Goal: Information Seeking & Learning: Learn about a topic

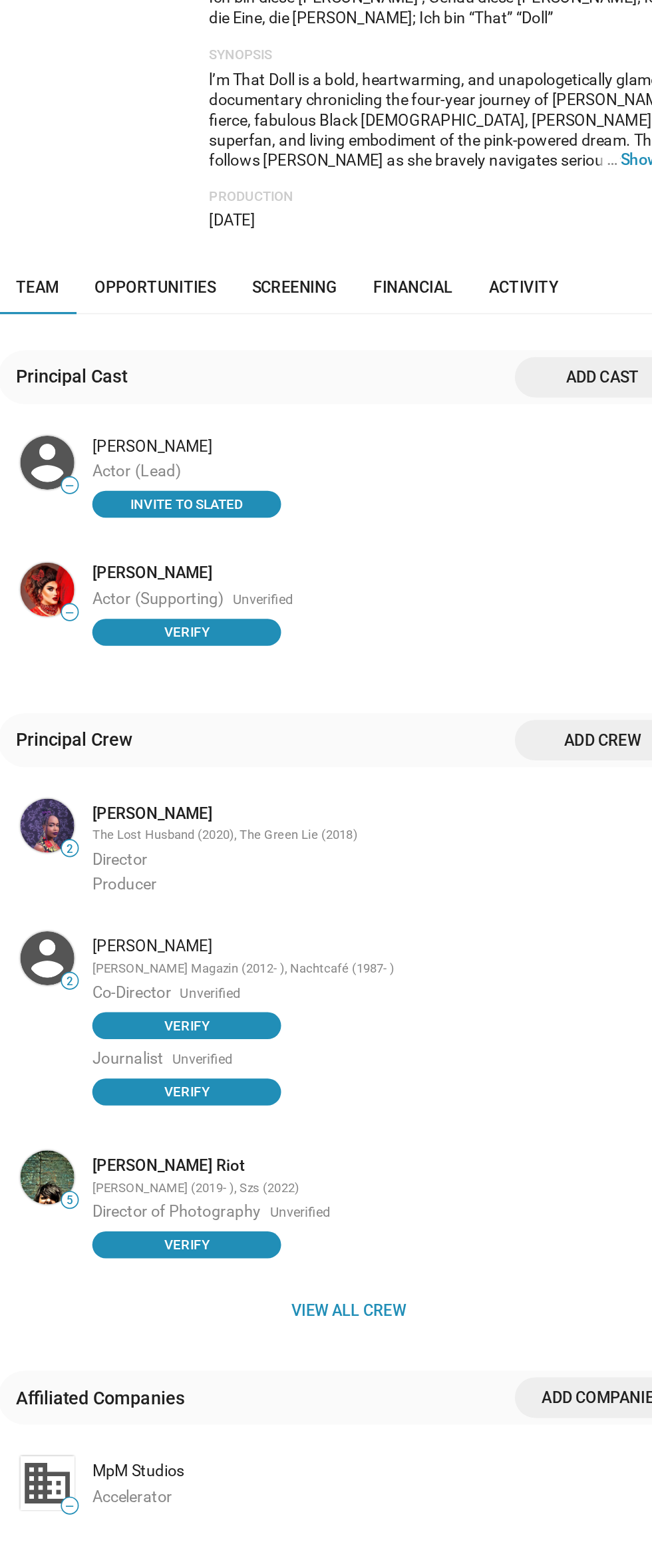
scroll to position [261, 0]
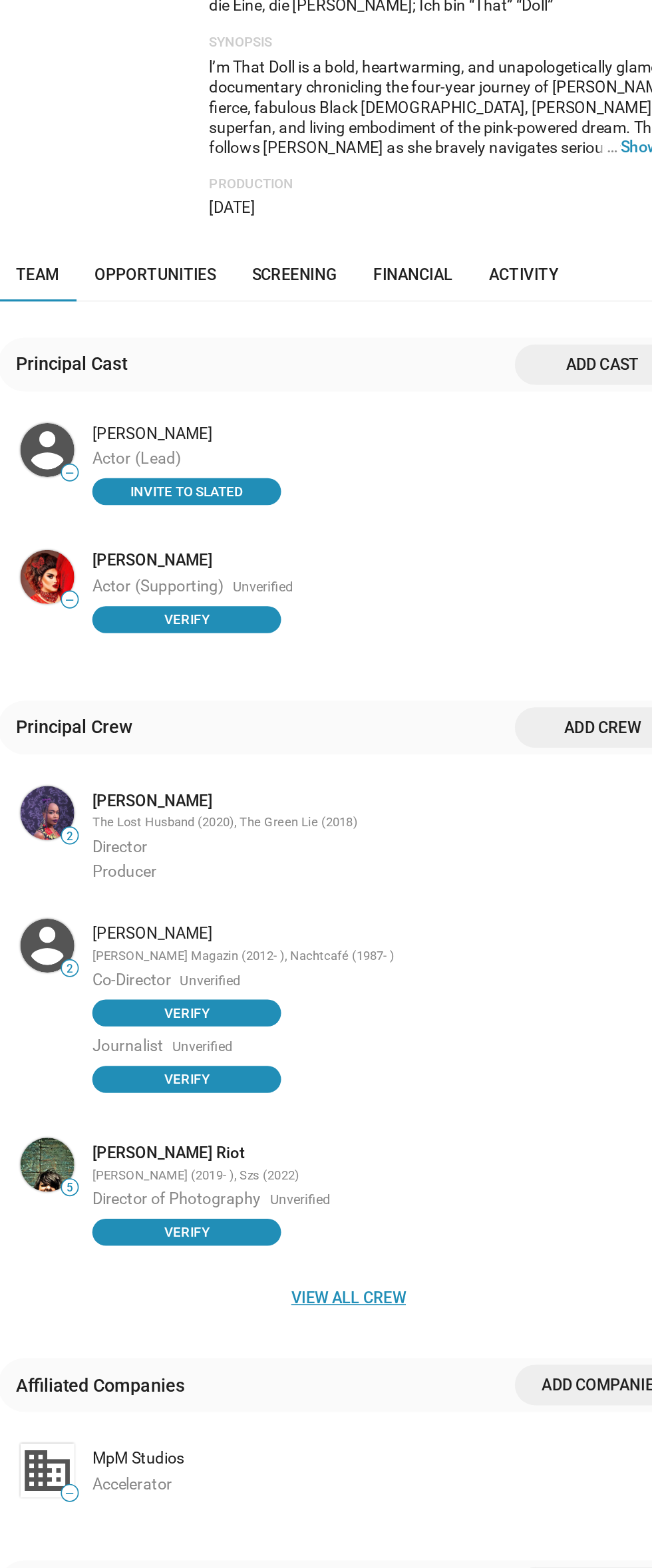
click at [224, 923] on span "View all crew" at bounding box center [220, 935] width 394 height 24
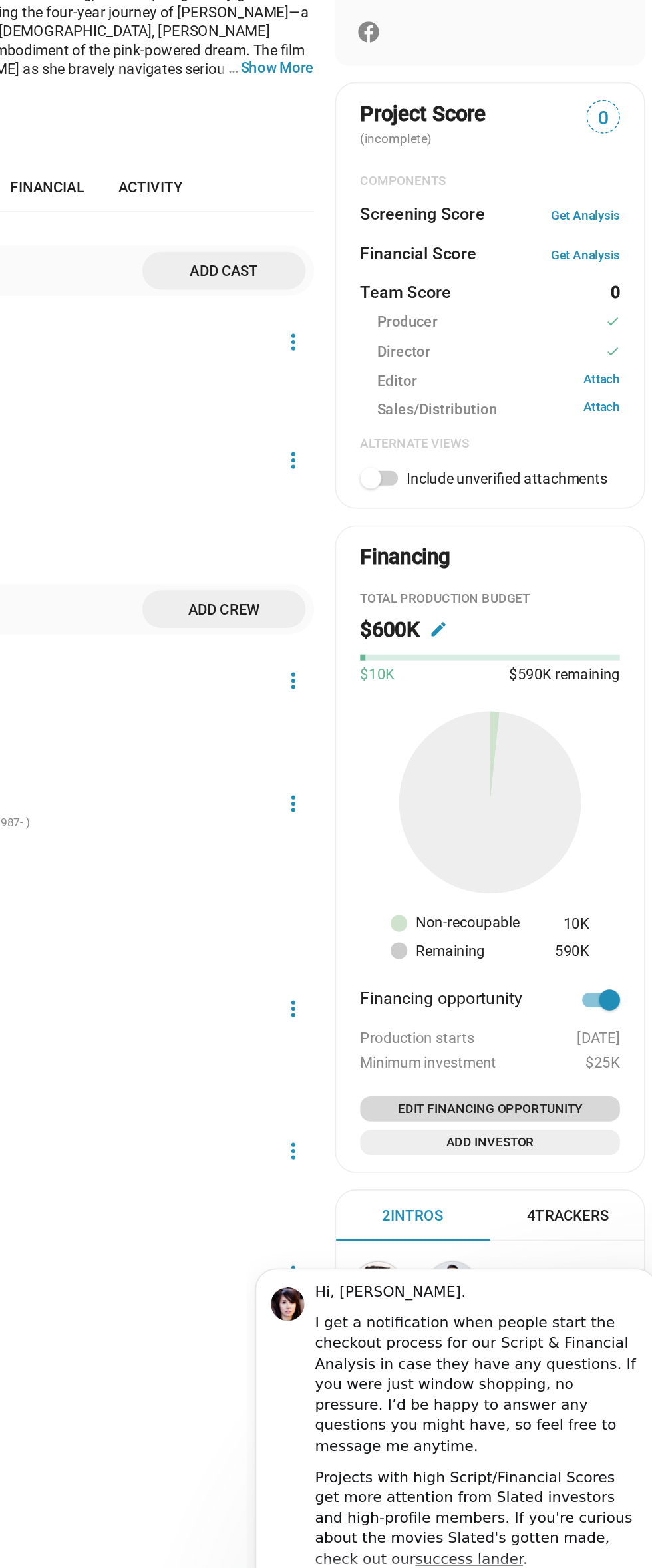
scroll to position [1, 0]
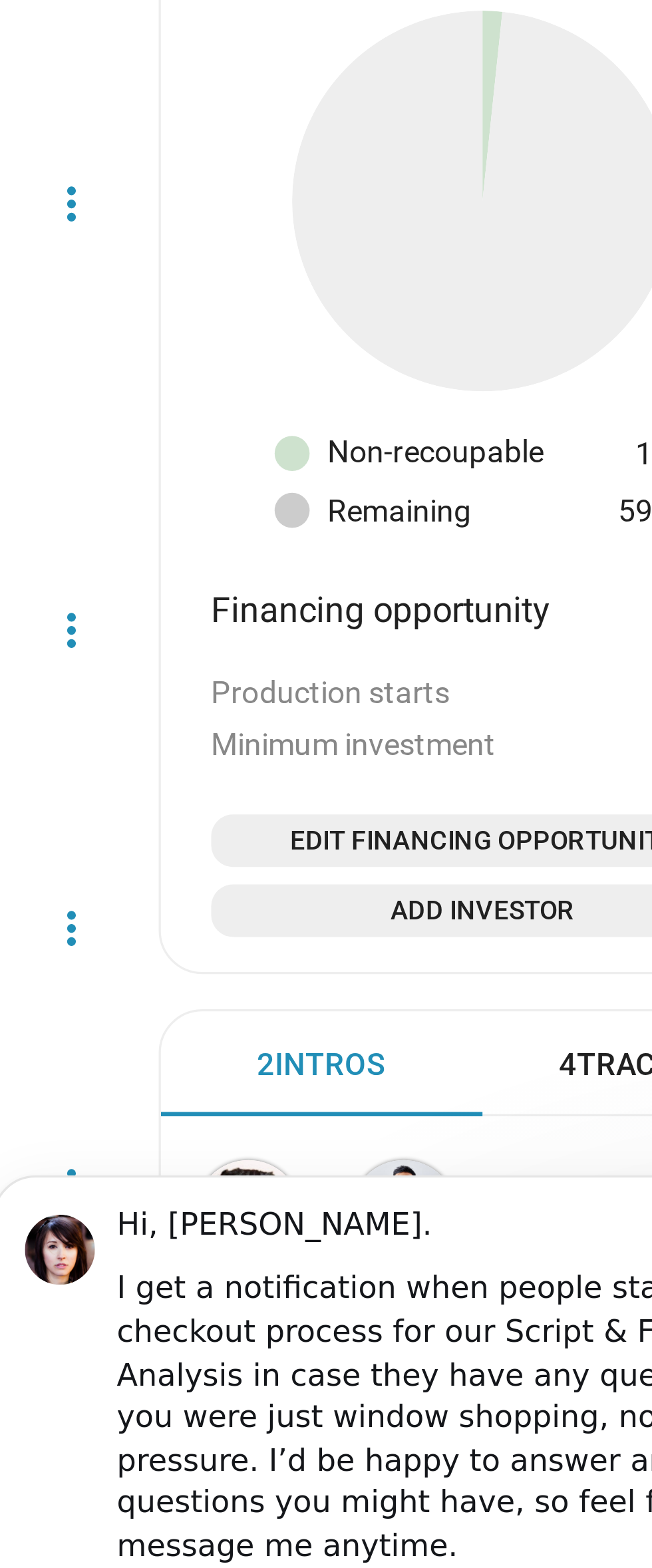
click at [547, 1336] on span "View All" at bounding box center [541, 1335] width 169 height 24
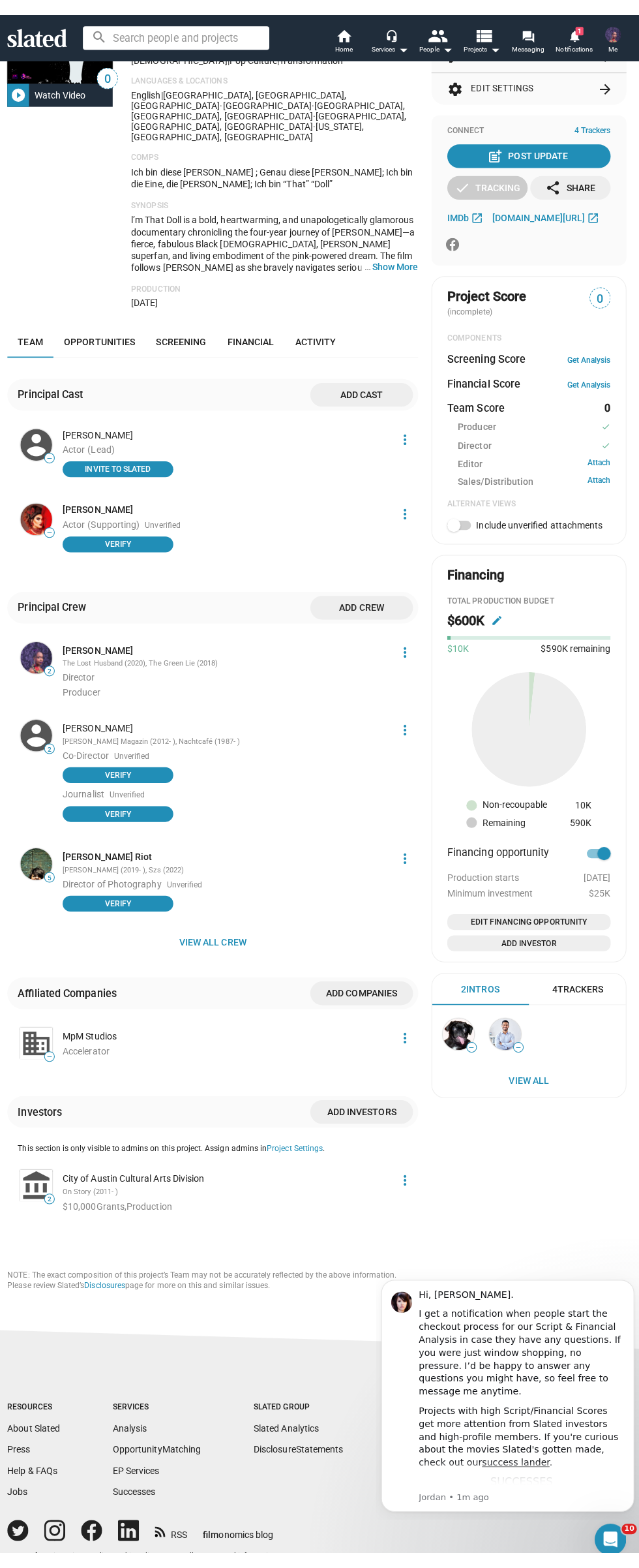
scroll to position [130, 0]
